Goal: Task Accomplishment & Management: Manage account settings

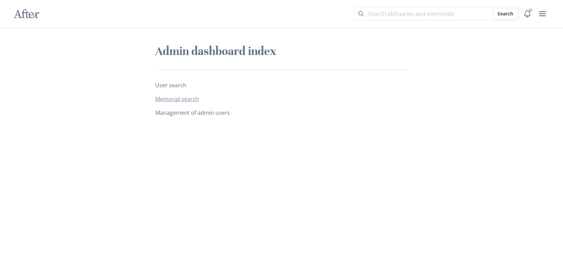
click at [185, 98] on link "Memorial search" at bounding box center [177, 99] width 44 height 8
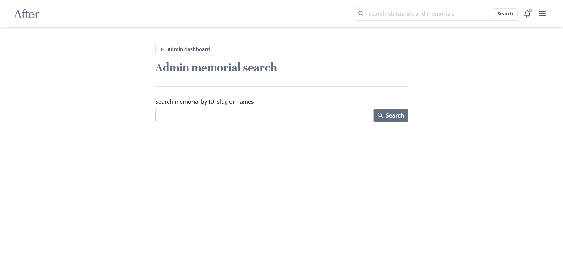
click at [186, 113] on input "Search memorial by ID, slug or names" at bounding box center [264, 116] width 219 height 14
paste input "https://after.io/tanya-thomas"
click at [374, 109] on button "Search" at bounding box center [391, 116] width 34 height 14
click at [200, 115] on input "https://after.io/tanya-thomas" at bounding box center [264, 116] width 219 height 14
type input "tanya-thomas"
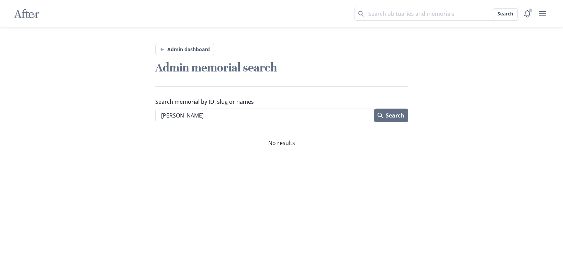
click at [374, 109] on button "Search" at bounding box center [391, 116] width 34 height 14
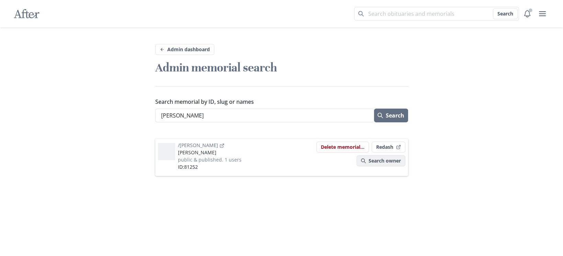
click at [382, 161] on link "Search owner" at bounding box center [381, 160] width 49 height 11
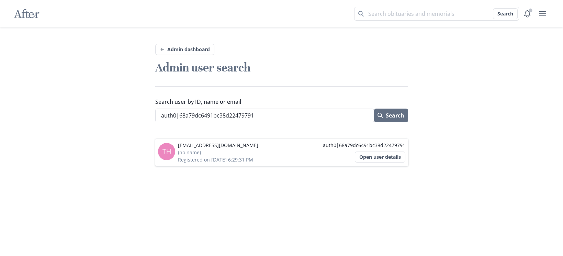
click at [219, 142] on p "thomasl@newaddr.com" at bounding box center [218, 145] width 80 height 7
copy p "thomasl@newaddr.com"
click at [374, 157] on button "Open user details" at bounding box center [380, 157] width 51 height 11
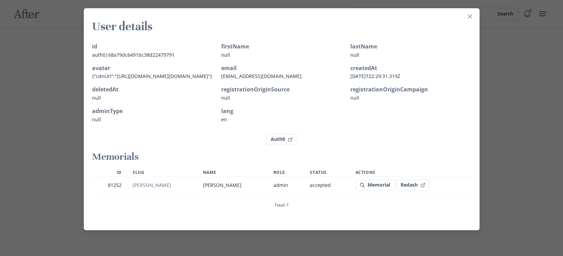
click at [50, 96] on div "User details id auth0|68a79dc6491bc38d22479791 firstName null lastName null ava…" at bounding box center [281, 128] width 563 height 256
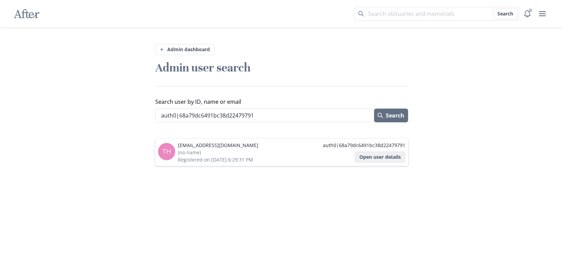
click at [371, 155] on button "Open user details" at bounding box center [380, 157] width 51 height 11
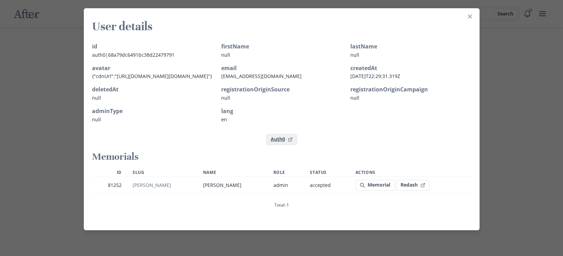
click at [278, 145] on link "Auth0" at bounding box center [281, 139] width 31 height 11
click at [467, 10] on section "User details id auth0|68a79dc6491bc38d22479791 firstName null lastName null ava…" at bounding box center [282, 119] width 396 height 222
click at [467, 13] on button "Close" at bounding box center [470, 16] width 11 height 11
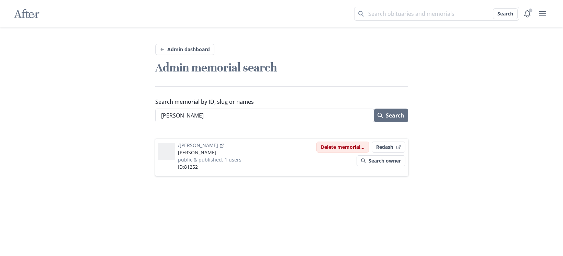
click at [341, 147] on button "Delete memorial..." at bounding box center [343, 147] width 53 height 11
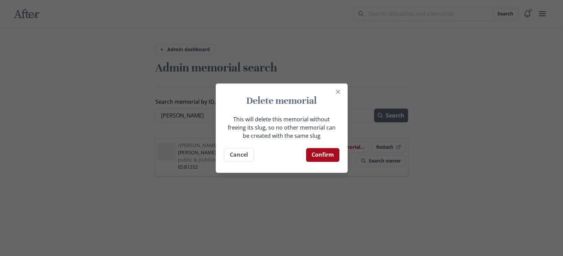
click at [322, 160] on button "Confirm" at bounding box center [322, 155] width 33 height 14
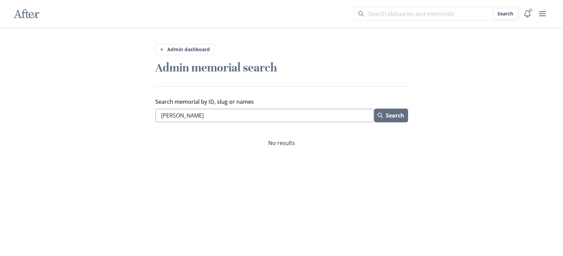
click at [195, 113] on input "tanya-thomas" at bounding box center [264, 116] width 219 height 14
paste input "newaddr.com"
type input "newaddr.com"
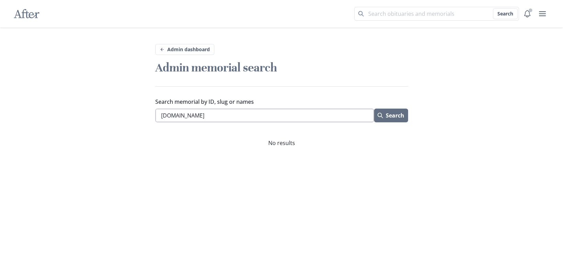
click at [374, 109] on button "Search" at bounding box center [391, 116] width 34 height 14
click at [178, 51] on link "Admin dashboard" at bounding box center [184, 49] width 59 height 11
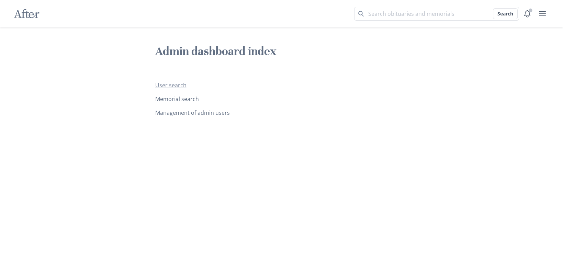
click at [173, 88] on link "User search" at bounding box center [170, 85] width 31 height 8
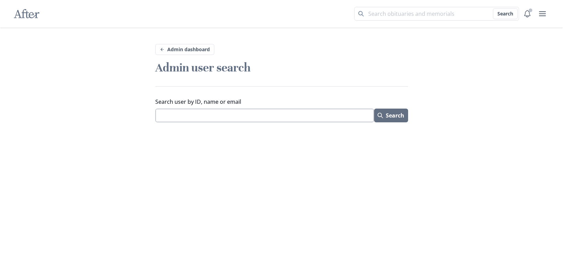
click at [200, 114] on input "Search user by ID, name or email" at bounding box center [264, 116] width 219 height 14
paste input "newaddr.com"
type input "newaddr.com"
click at [374, 109] on button "Search" at bounding box center [391, 116] width 34 height 14
click at [200, 116] on input "newaddr.com" at bounding box center [265, 116] width 220 height 14
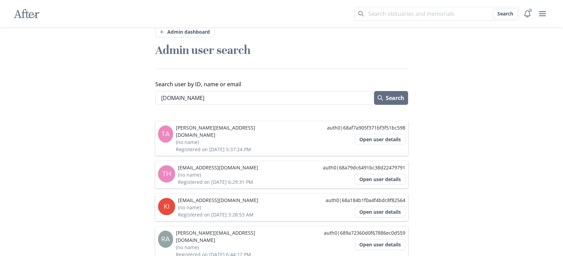
scroll to position [21, 0]
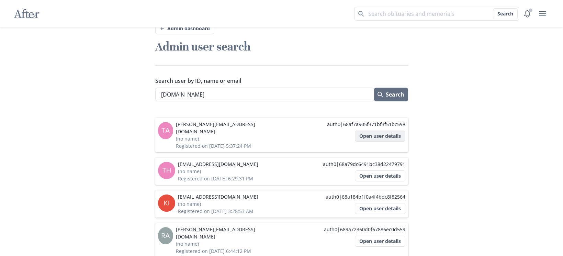
click at [372, 135] on button "Open user details" at bounding box center [380, 136] width 51 height 11
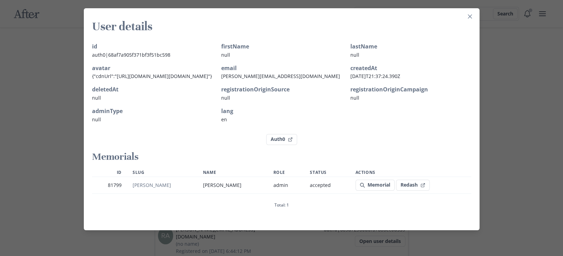
scroll to position [17, 0]
click at [359, 188] on link "Memorial" at bounding box center [375, 185] width 39 height 11
click at [281, 145] on link "Auth0" at bounding box center [281, 139] width 31 height 11
click at [468, 16] on icon "Close" at bounding box center [470, 16] width 4 height 4
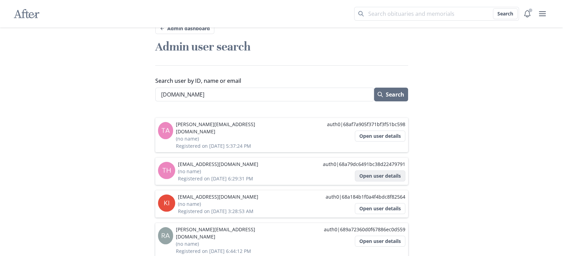
click at [361, 171] on button "Open user details" at bounding box center [380, 176] width 51 height 11
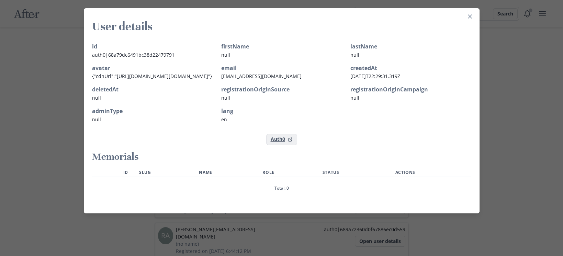
click at [279, 145] on link "Auth0" at bounding box center [281, 139] width 31 height 11
click at [516, 76] on div "User details id auth0|68a79dc6491bc38d22479791 firstName null lastName null ava…" at bounding box center [281, 128] width 563 height 256
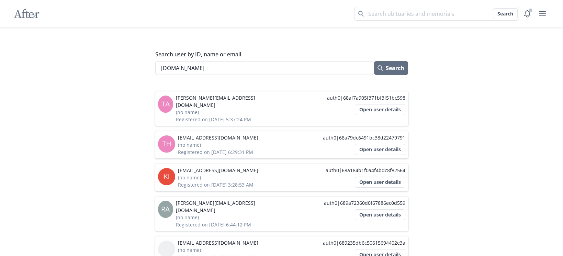
scroll to position [52, 0]
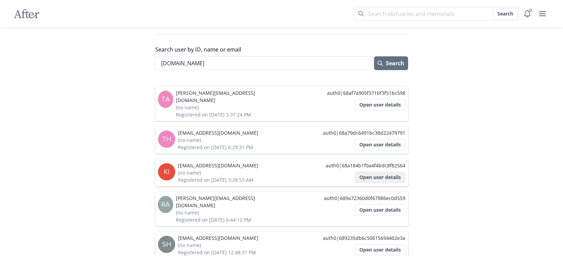
click at [363, 172] on button "Open user details" at bounding box center [380, 177] width 51 height 11
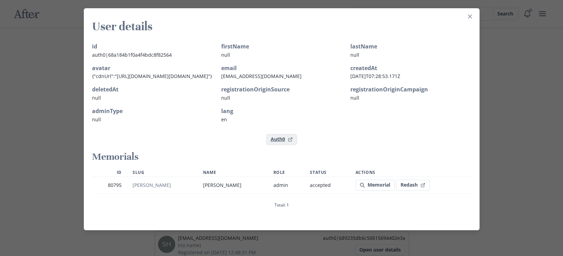
click at [283, 145] on link "Auth0" at bounding box center [281, 139] width 31 height 11
click at [363, 191] on link "Memorial" at bounding box center [375, 185] width 39 height 11
click at [511, 138] on div "User details id auth0|68a184b1f0a4f4bdc8f82564 firstName null lastName null ava…" at bounding box center [281, 128] width 563 height 256
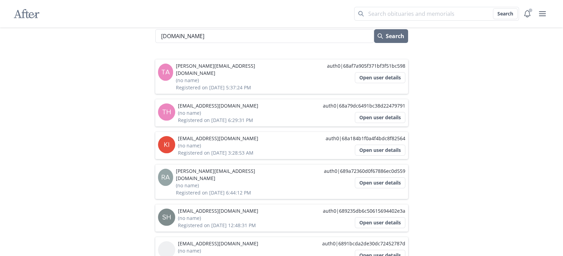
scroll to position [94, 0]
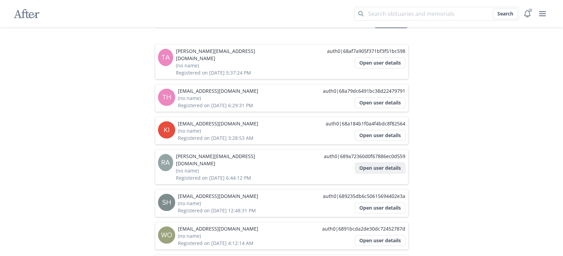
click at [365, 163] on button "Open user details" at bounding box center [380, 168] width 51 height 11
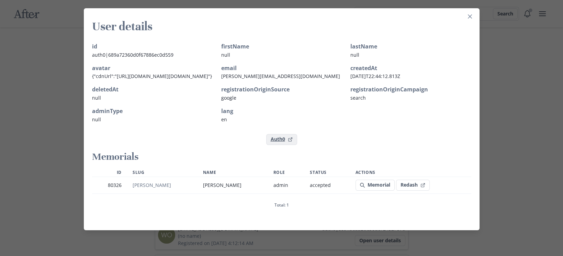
click at [280, 145] on link "Auth0" at bounding box center [281, 139] width 31 height 11
click at [358, 191] on link "Memorial" at bounding box center [375, 185] width 39 height 11
click at [57, 131] on div "User details id auth0|689a72360d0f67886ec0d559 firstName null lastName null ava…" at bounding box center [281, 128] width 563 height 256
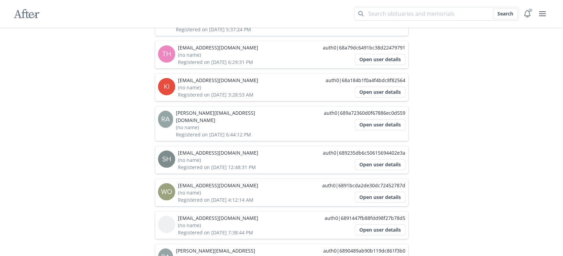
scroll to position [139, 0]
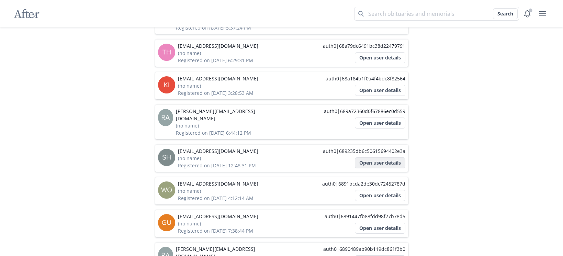
click at [370, 157] on button "Open user details" at bounding box center [380, 162] width 51 height 11
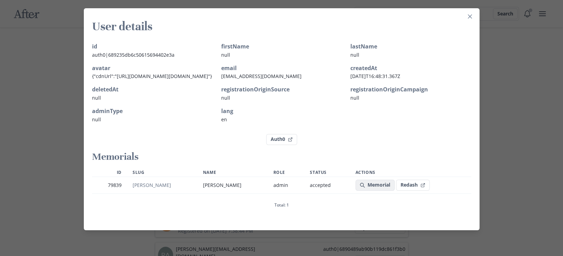
click at [360, 188] on icon at bounding box center [362, 185] width 5 height 5
click at [280, 145] on link "Auth0" at bounding box center [281, 139] width 31 height 11
click at [41, 132] on div "User details id auth0|689235db6c50615694402e3a firstName null lastName null ava…" at bounding box center [281, 128] width 563 height 256
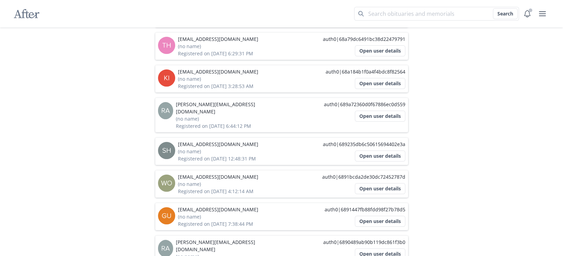
scroll to position [156, 0]
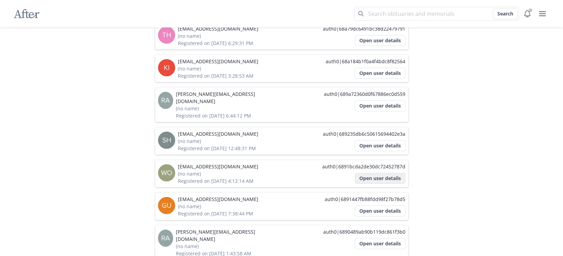
click at [378, 173] on button "Open user details" at bounding box center [380, 178] width 51 height 11
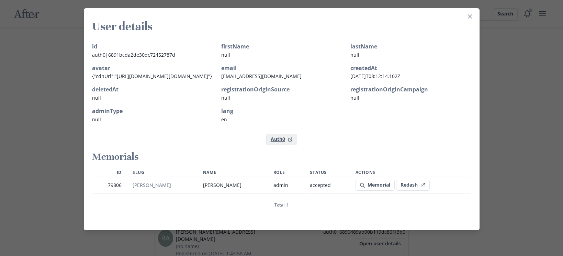
click at [277, 145] on link "Auth0" at bounding box center [281, 139] width 31 height 11
click at [356, 191] on link "Memorial" at bounding box center [375, 185] width 39 height 11
click at [154, 188] on link "brian-ray" at bounding box center [152, 185] width 39 height 7
click at [75, 180] on div "User details id auth0|6891bcda2de30dc72452787d firstName null lastName null ava…" at bounding box center [281, 128] width 563 height 256
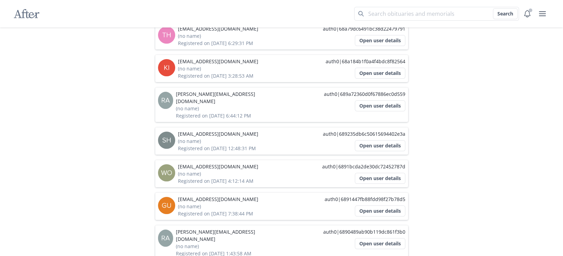
scroll to position [163, 0]
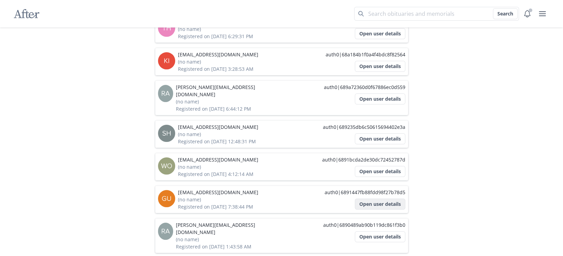
click at [365, 199] on button "Open user details" at bounding box center [380, 204] width 51 height 11
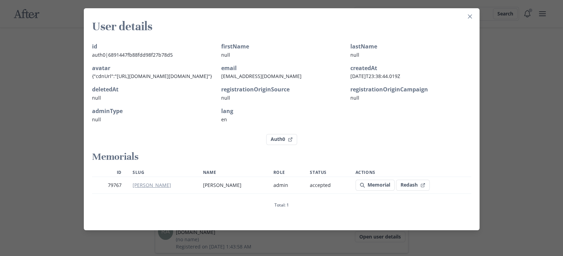
click at [154, 188] on link "marie-stanescu" at bounding box center [152, 185] width 39 height 7
click at [278, 145] on link "Auth0" at bounding box center [281, 139] width 31 height 11
click at [369, 191] on link "Memorial" at bounding box center [375, 185] width 39 height 11
click at [502, 113] on div "User details id auth0|6891447fb88fdd98f27b78d5 firstName null lastName null ava…" at bounding box center [281, 128] width 563 height 256
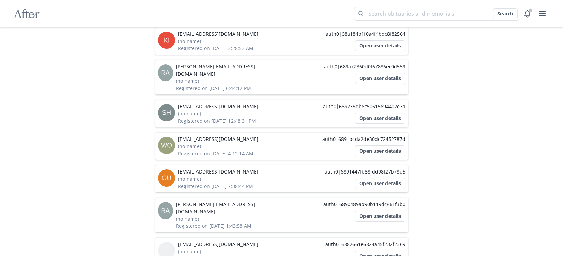
scroll to position [189, 0]
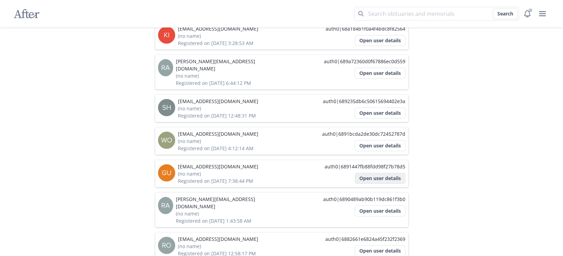
click at [375, 173] on button "Open user details" at bounding box center [380, 178] width 51 height 11
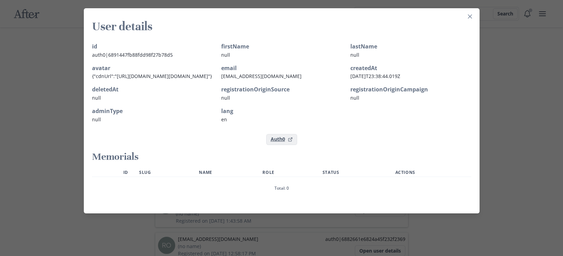
click at [281, 145] on link "Auth0" at bounding box center [281, 139] width 31 height 11
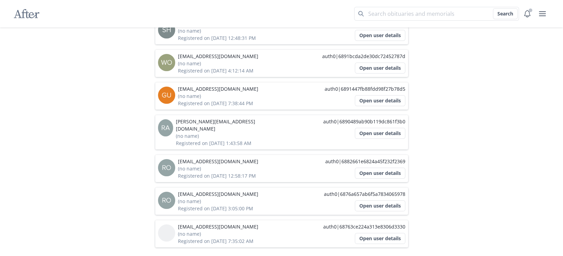
scroll to position [269, 0]
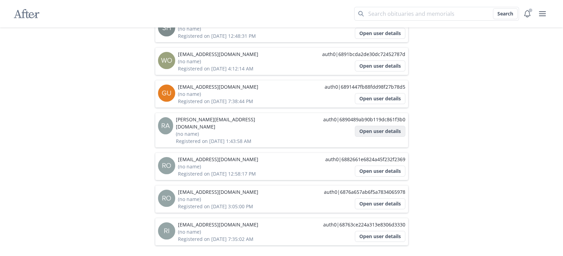
click at [369, 126] on button "Open user details" at bounding box center [380, 131] width 51 height 11
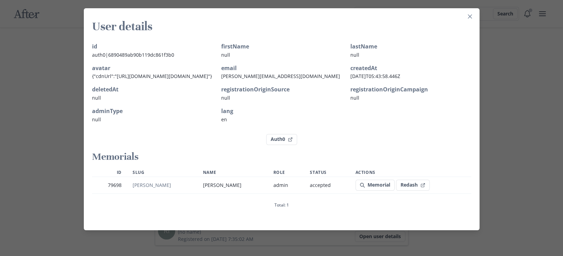
scroll to position [17, 0]
click at [370, 186] on link "Memorial" at bounding box center [375, 185] width 39 height 11
click at [278, 145] on link "Auth0" at bounding box center [281, 139] width 31 height 11
click at [494, 157] on div "User details id auth0|6890489ab90b119dc861f3b0 firstName null lastName null ava…" at bounding box center [281, 128] width 563 height 256
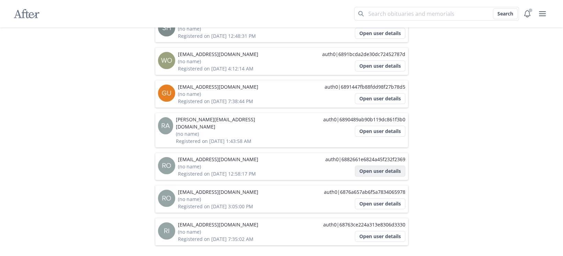
click at [372, 166] on button "Open user details" at bounding box center [380, 171] width 51 height 11
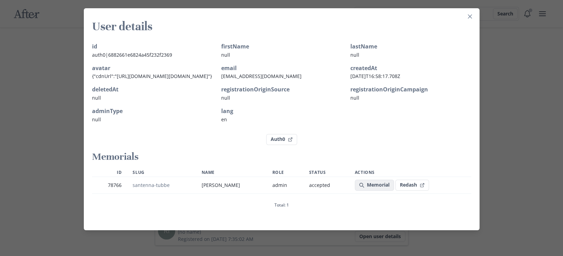
click at [362, 191] on link "Memorial" at bounding box center [374, 185] width 39 height 11
click at [277, 145] on link "Auth0" at bounding box center [281, 139] width 31 height 11
click at [373, 191] on link "Memorial" at bounding box center [374, 185] width 39 height 11
click at [493, 150] on div "User details id auth0|6882661e6824a45f232f2369 firstName null lastName null ava…" at bounding box center [281, 128] width 563 height 256
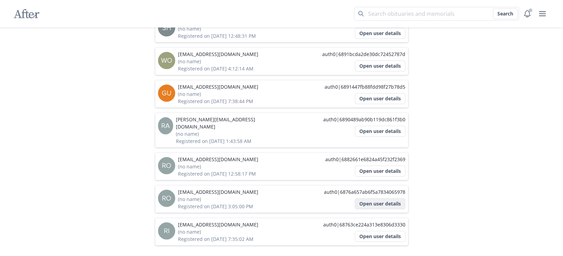
click at [380, 198] on button "Open user details" at bounding box center [380, 203] width 51 height 11
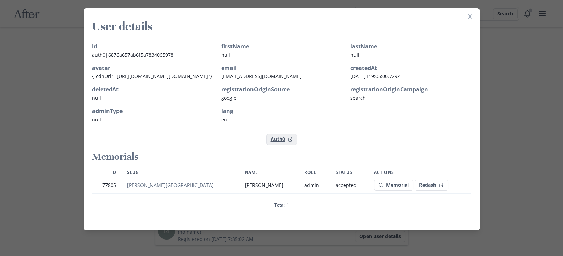
click at [278, 145] on link "Auth0" at bounding box center [281, 139] width 31 height 11
click at [376, 191] on link "Memorial" at bounding box center [393, 185] width 39 height 11
click at [377, 191] on link "Memorial" at bounding box center [393, 185] width 39 height 11
click at [513, 160] on div "User details id auth0|6876a657ab6f5a7834065978 firstName null lastName null ava…" at bounding box center [281, 128] width 563 height 256
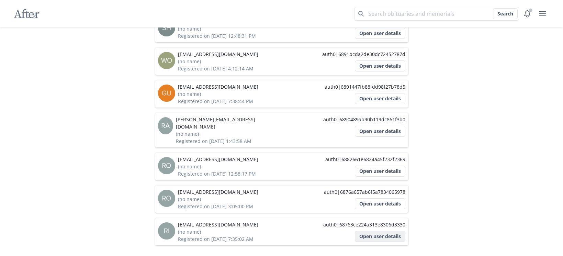
click at [384, 231] on button "Open user details" at bounding box center [380, 236] width 51 height 11
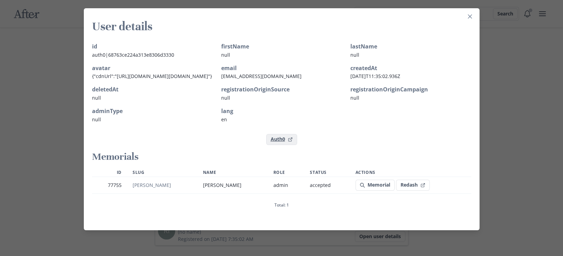
click at [272, 145] on link "Auth0" at bounding box center [281, 139] width 31 height 11
click at [360, 191] on link "Memorial" at bounding box center [375, 185] width 39 height 11
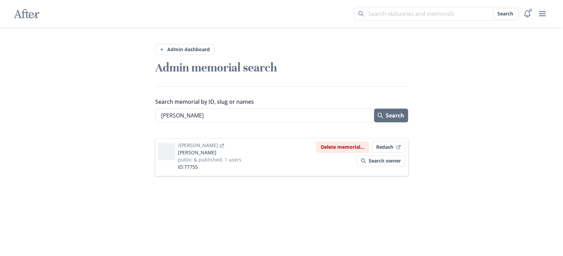
click at [343, 145] on button "Delete memorial..." at bounding box center [343, 147] width 53 height 11
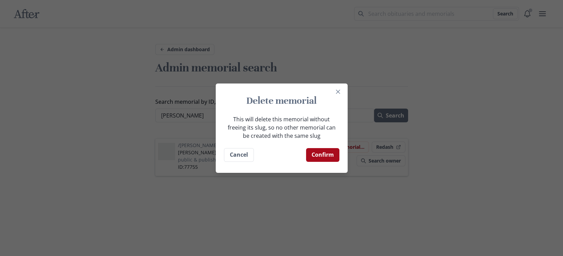
click at [319, 151] on button "Confirm" at bounding box center [322, 155] width 33 height 14
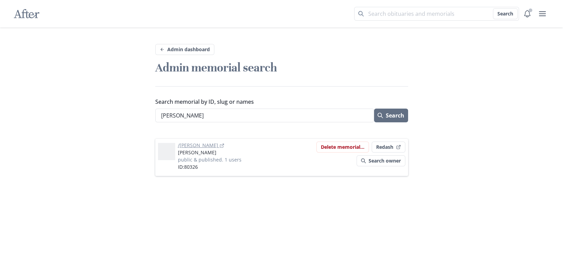
click at [187, 145] on link "/julia-ransom" at bounding box center [201, 145] width 46 height 7
click at [325, 144] on button "Delete memorial..." at bounding box center [343, 147] width 53 height 11
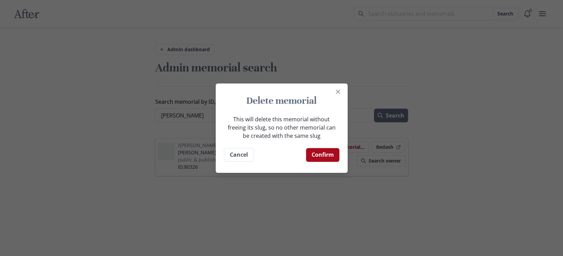
click at [319, 153] on button "Confirm" at bounding box center [322, 155] width 33 height 14
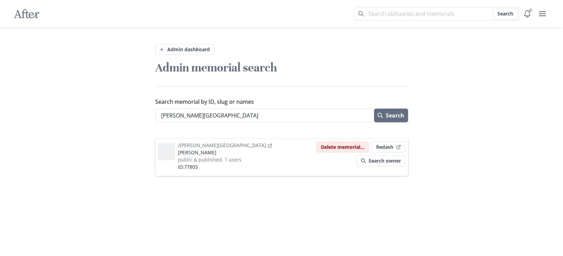
click at [344, 150] on button "Delete memorial..." at bounding box center [343, 147] width 53 height 11
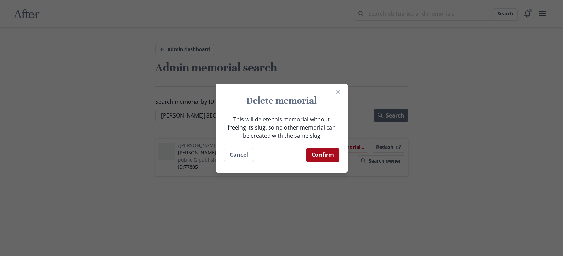
click at [323, 154] on button "Confirm" at bounding box center [322, 155] width 33 height 14
